Goal: Transaction & Acquisition: Purchase product/service

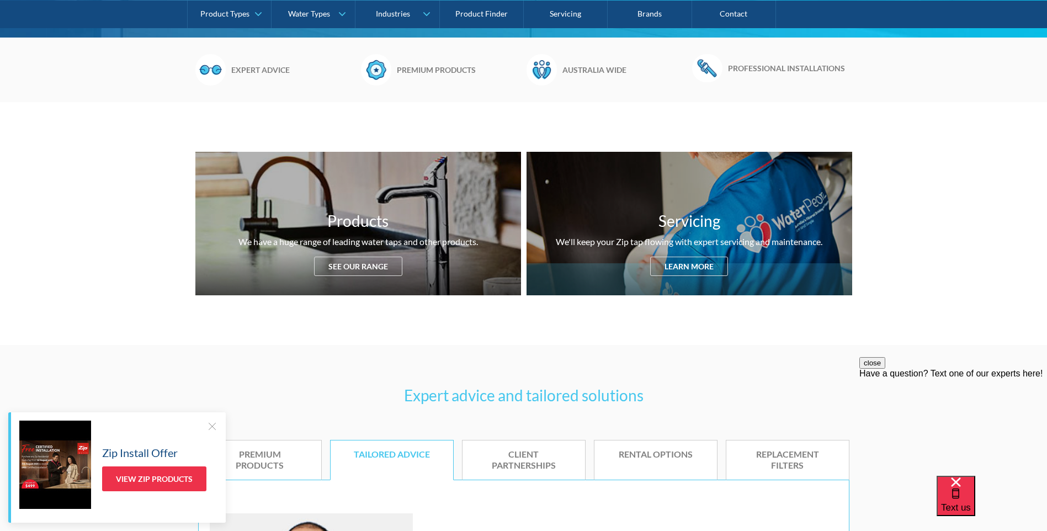
scroll to position [331, 0]
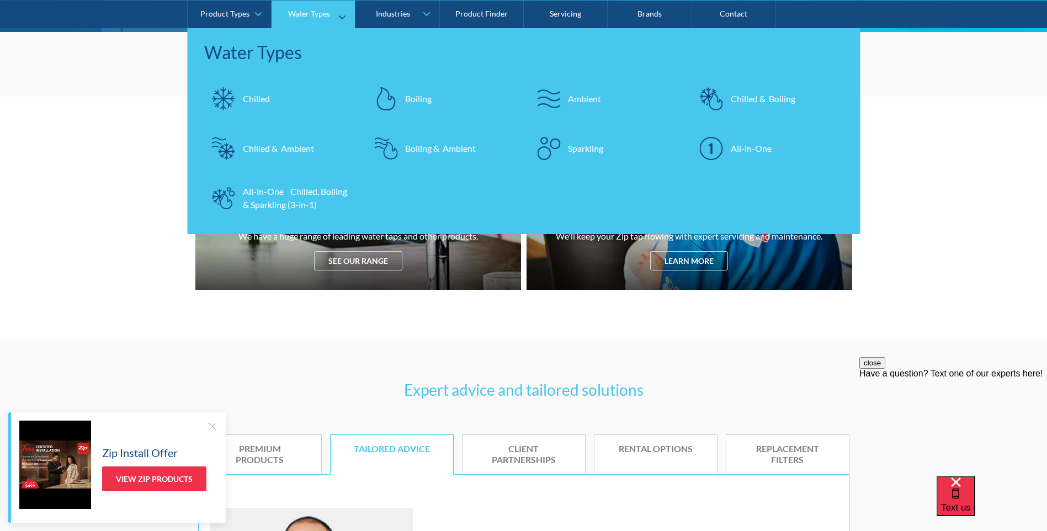
click at [285, 203] on div "All-in-One Chilled, Boiling & Sparkling (3-in-1)" at bounding box center [297, 197] width 108 height 26
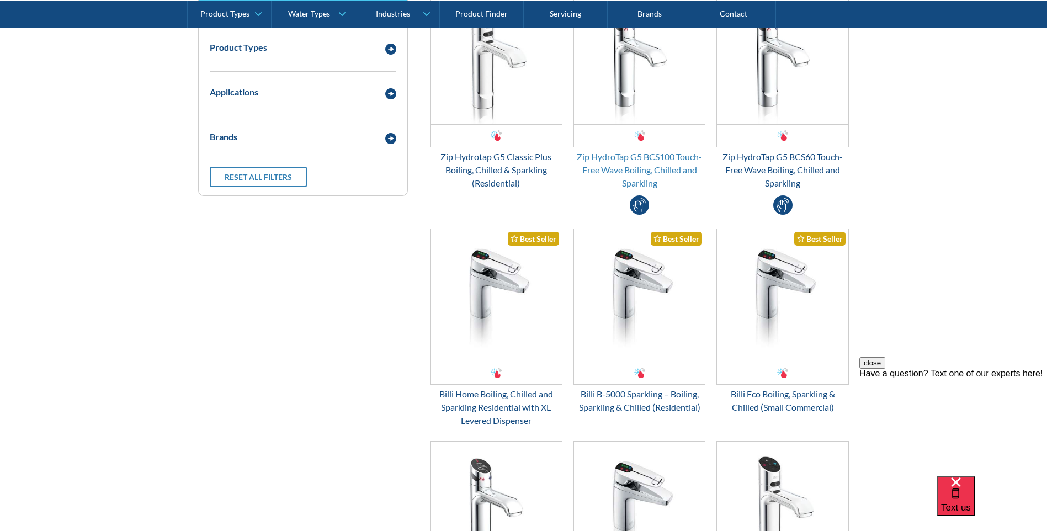
scroll to position [166, 0]
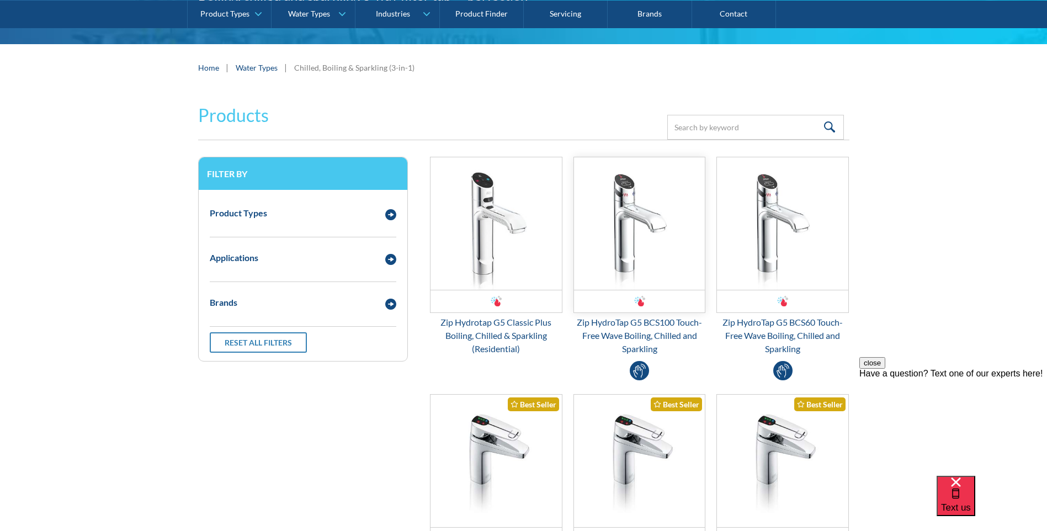
click at [656, 235] on img "Email Form 3" at bounding box center [639, 223] width 131 height 132
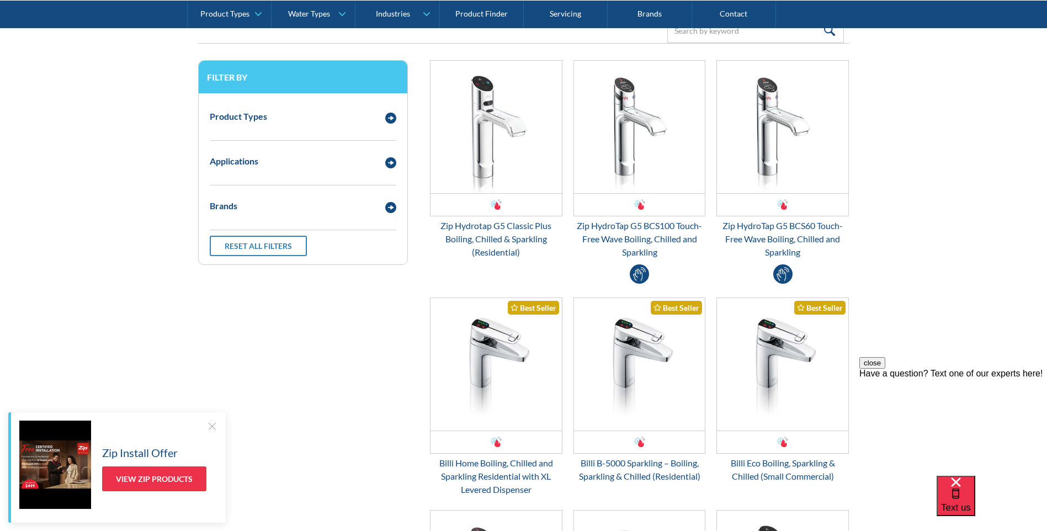
scroll to position [276, 0]
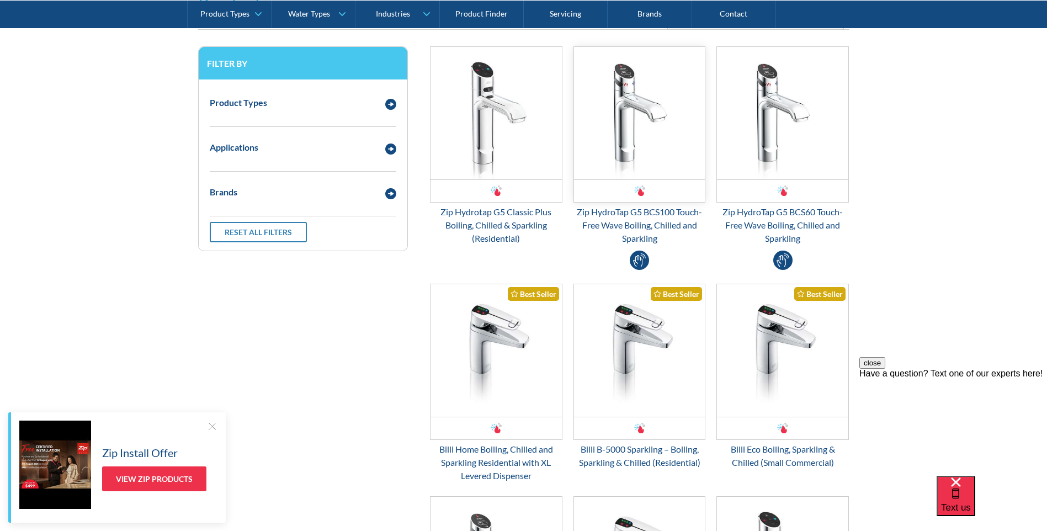
click at [654, 118] on img "Email Form 3" at bounding box center [639, 113] width 131 height 132
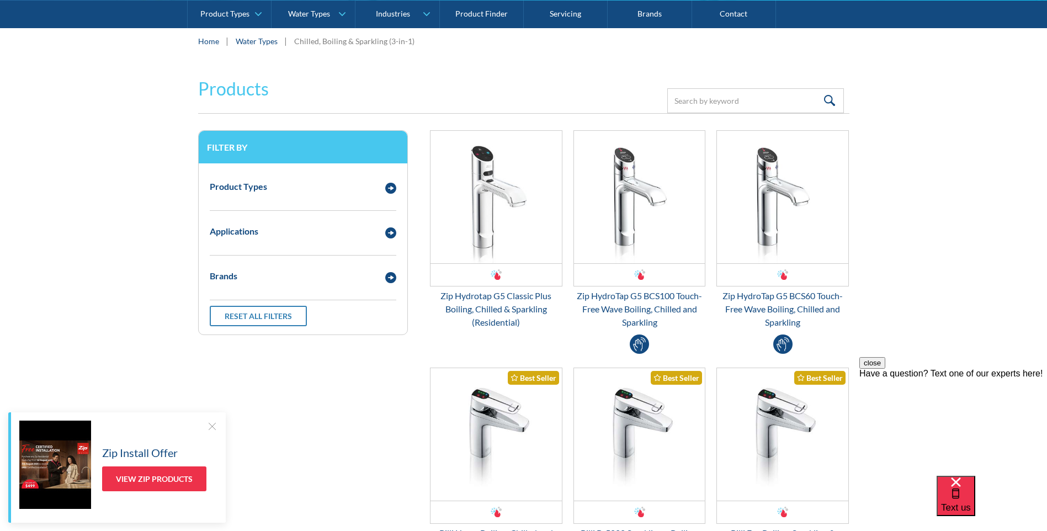
scroll to position [166, 0]
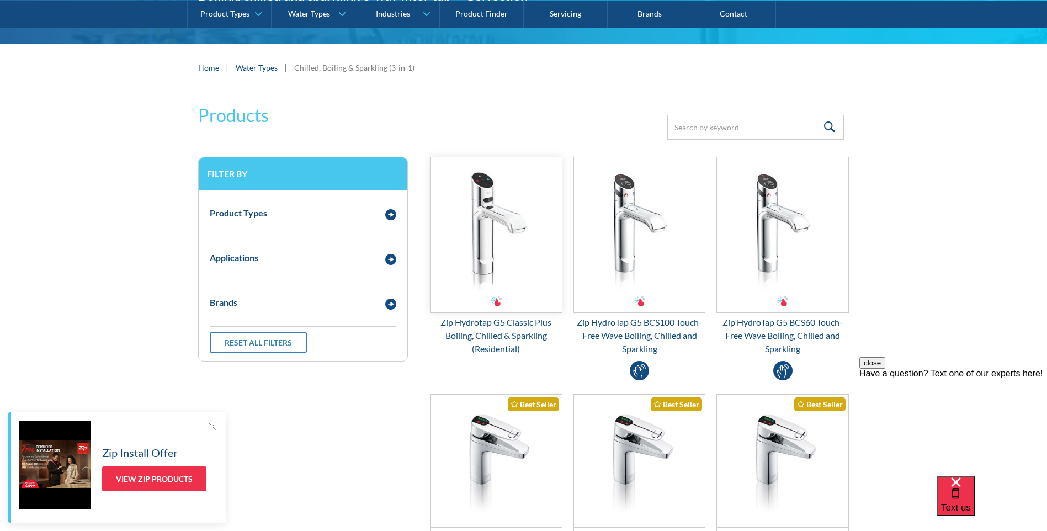
click at [509, 221] on img "Email Form 3" at bounding box center [495, 223] width 131 height 132
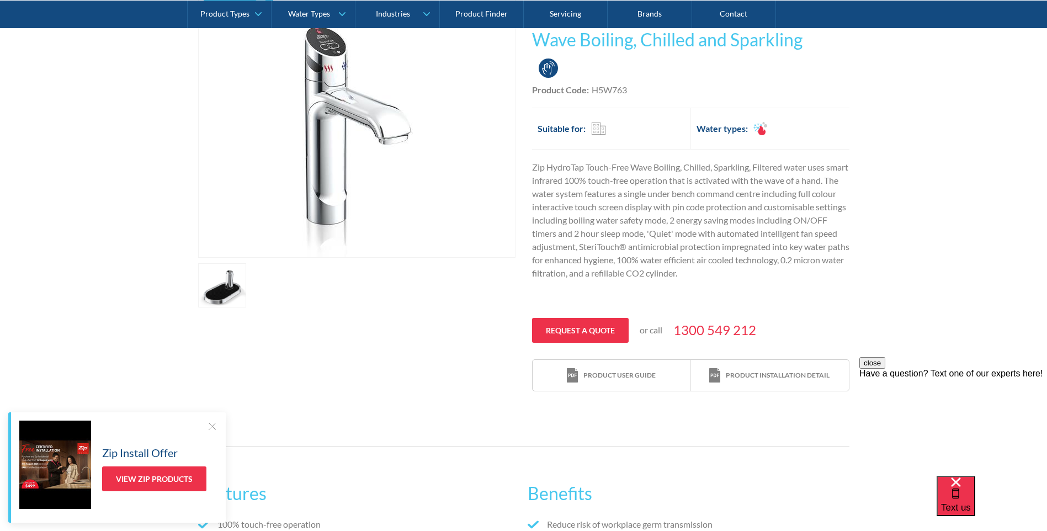
scroll to position [166, 0]
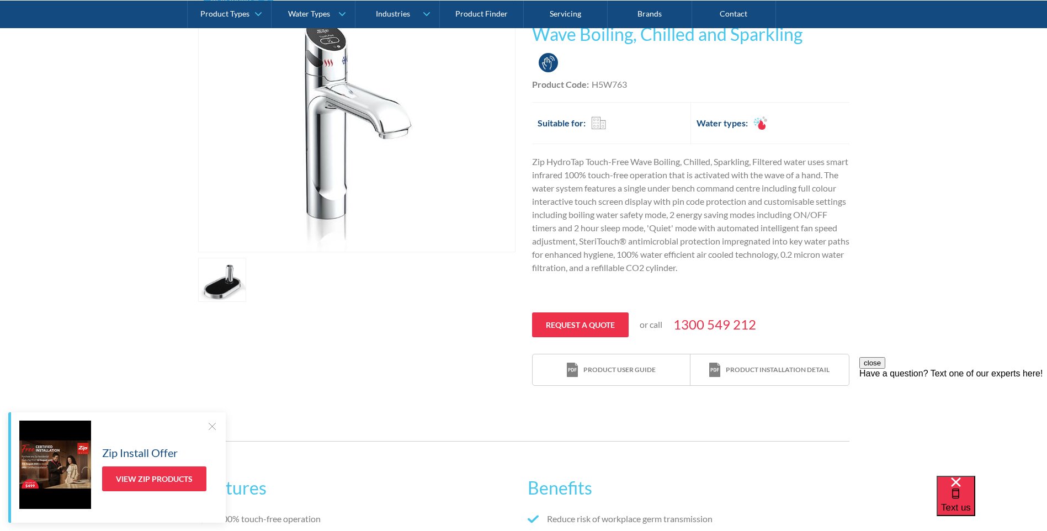
scroll to position [55, 0]
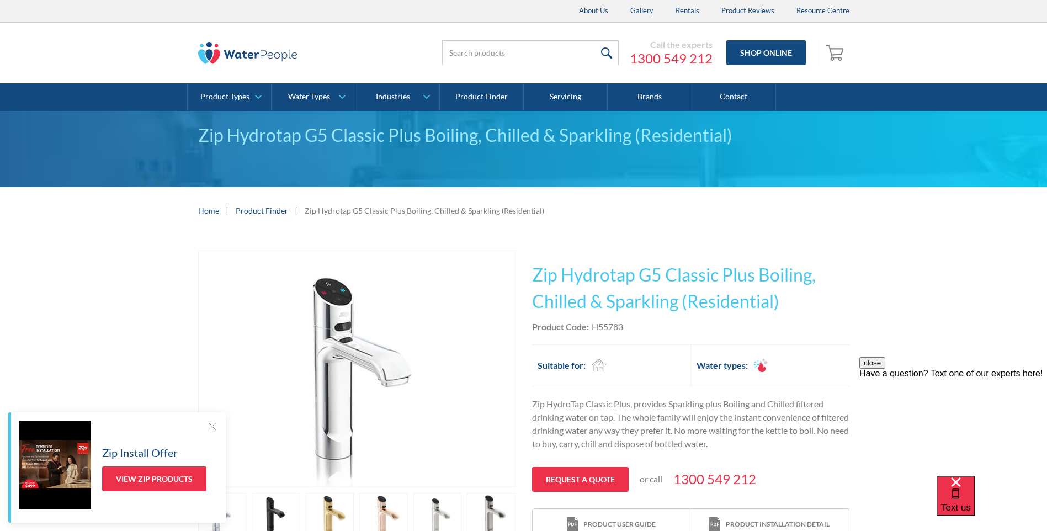
drag, startPoint x: 627, startPoint y: 61, endPoint x: 716, endPoint y: 71, distance: 89.4
click at [716, 71] on div "Call the experts [PHONE_NUMBER] Shop Online 0 Your Cart Subtotal Pay with brows…" at bounding box center [523, 53] width 1025 height 61
